Goal: Information Seeking & Learning: Learn about a topic

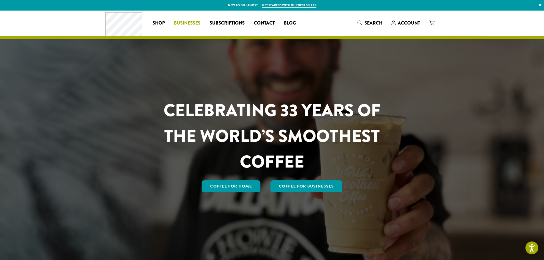
click at [188, 23] on span "Businesses" at bounding box center [187, 23] width 27 height 7
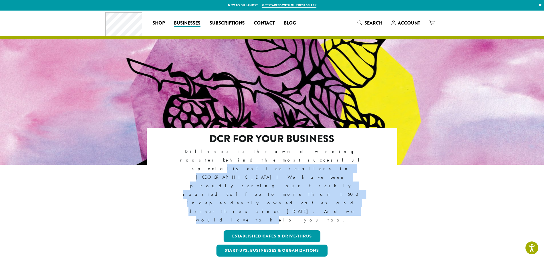
drag, startPoint x: 299, startPoint y: 152, endPoint x: 325, endPoint y: 167, distance: 30.2
click at [325, 167] on p "Dillanos is the award-winning roaster behind the most successful specialty coff…" at bounding box center [271, 185] width 201 height 77
click at [310, 245] on link "Start-ups, Businesses & Organizations" at bounding box center [271, 251] width 111 height 12
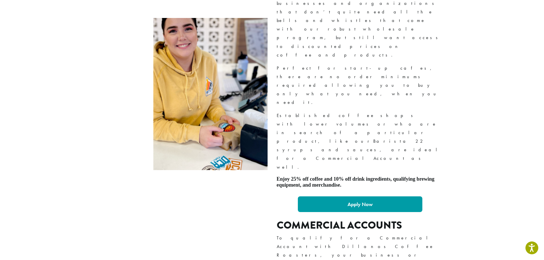
scroll to position [286, 0]
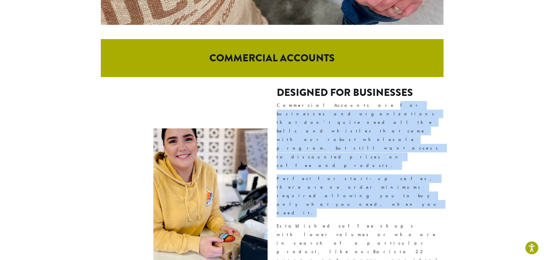
drag, startPoint x: 323, startPoint y: 121, endPoint x: 407, endPoint y: 157, distance: 90.9
click at [407, 157] on div "Designed For Businesses Commercial Accounts are for businesses and organization…" at bounding box center [360, 205] width 167 height 236
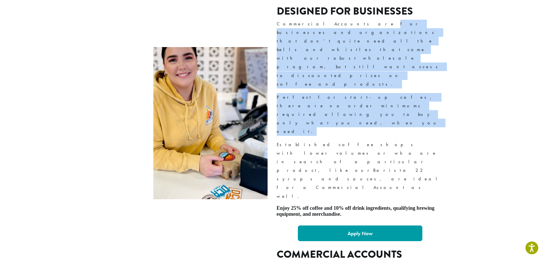
scroll to position [457, 0]
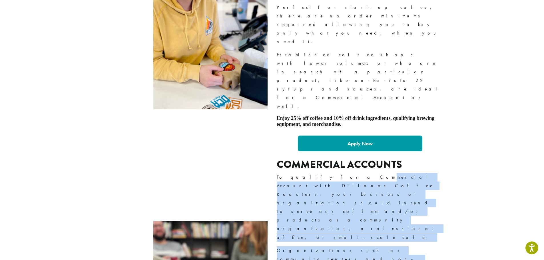
drag, startPoint x: 313, startPoint y: 106, endPoint x: 386, endPoint y: 151, distance: 85.3
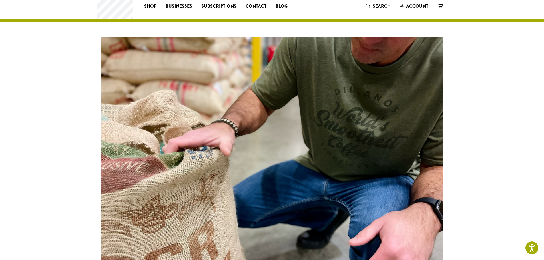
scroll to position [0, 0]
